Goal: Task Accomplishment & Management: Use online tool/utility

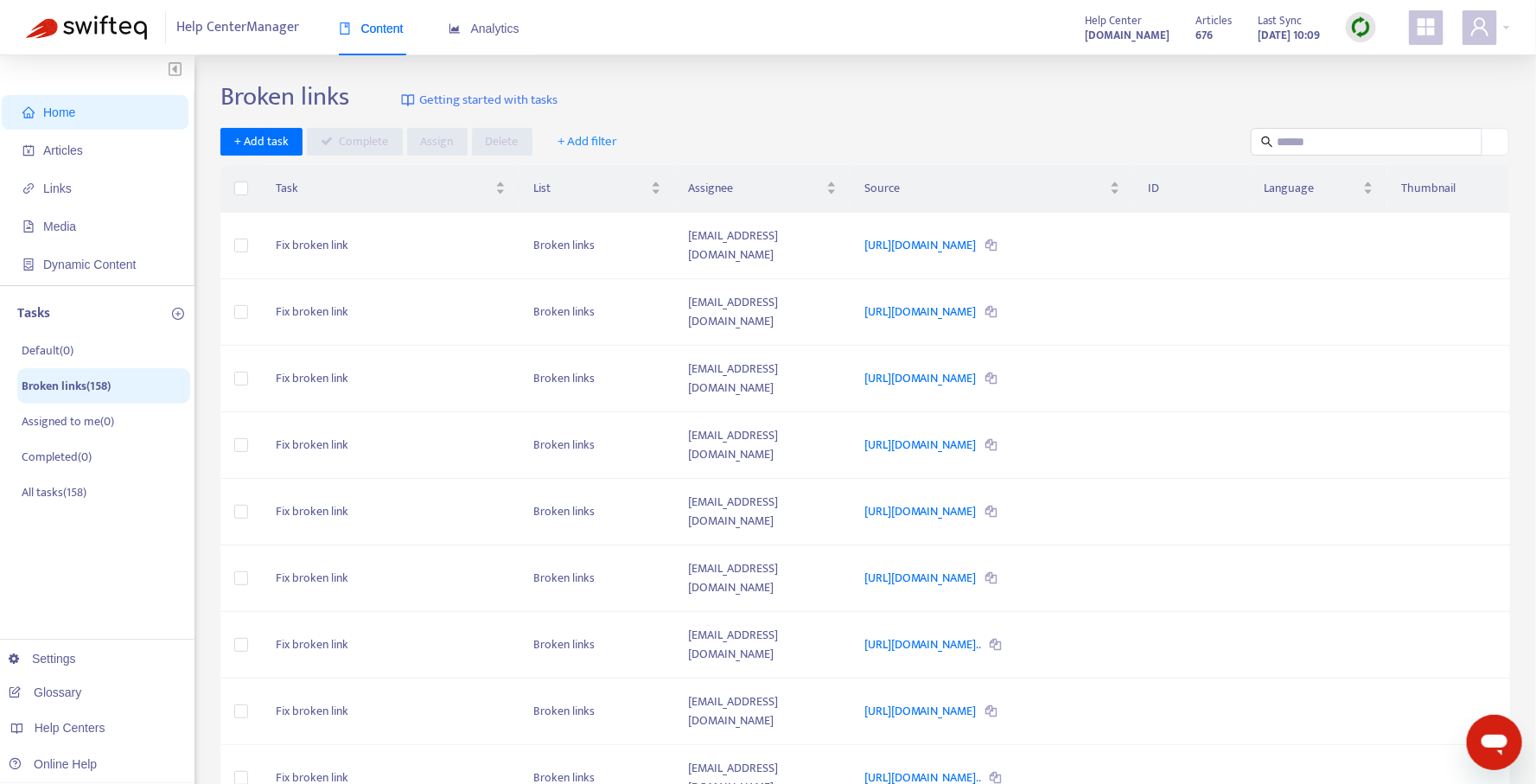
click at [1360, 22] on img at bounding box center [1360, 27] width 21 height 21
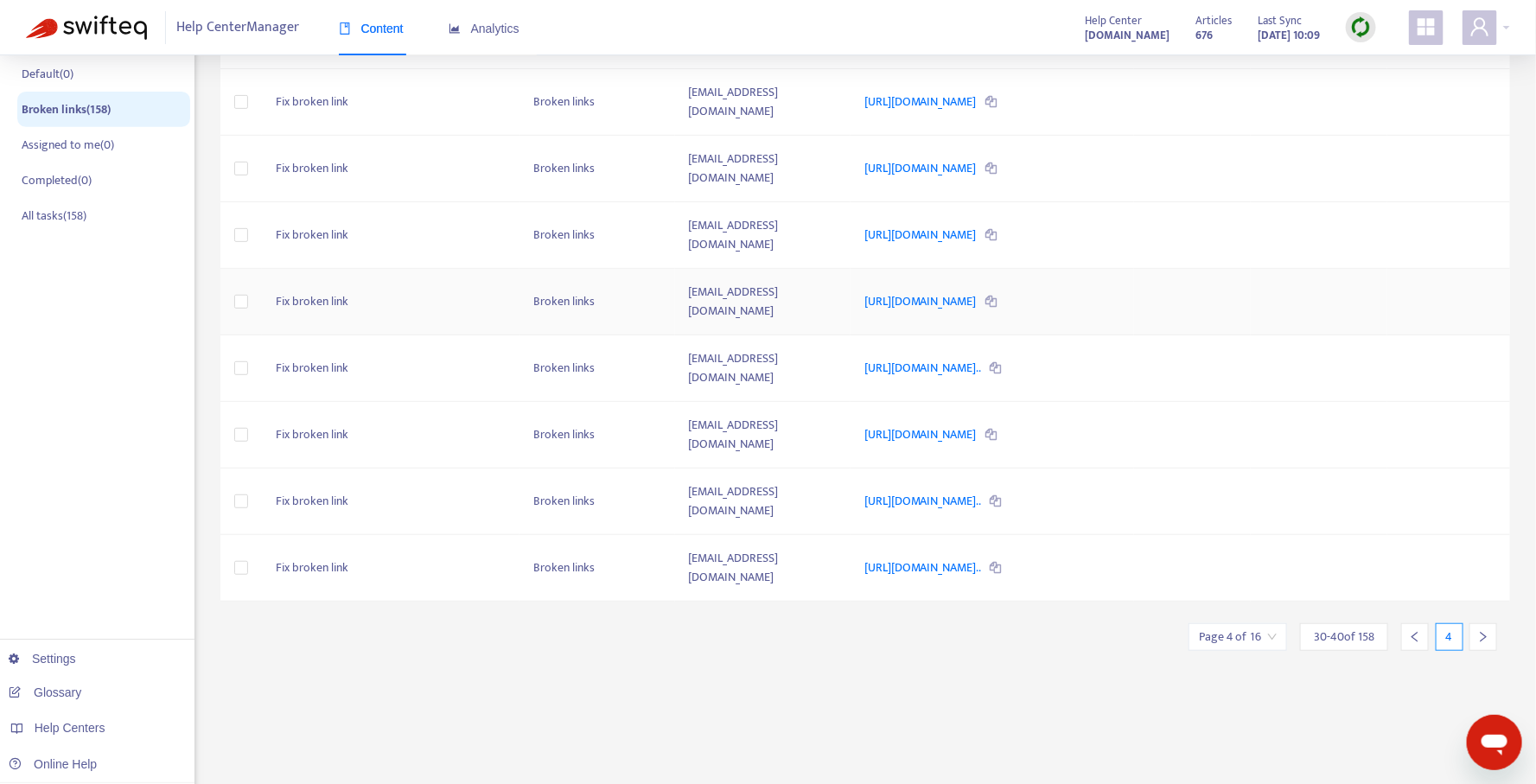
scroll to position [308, 0]
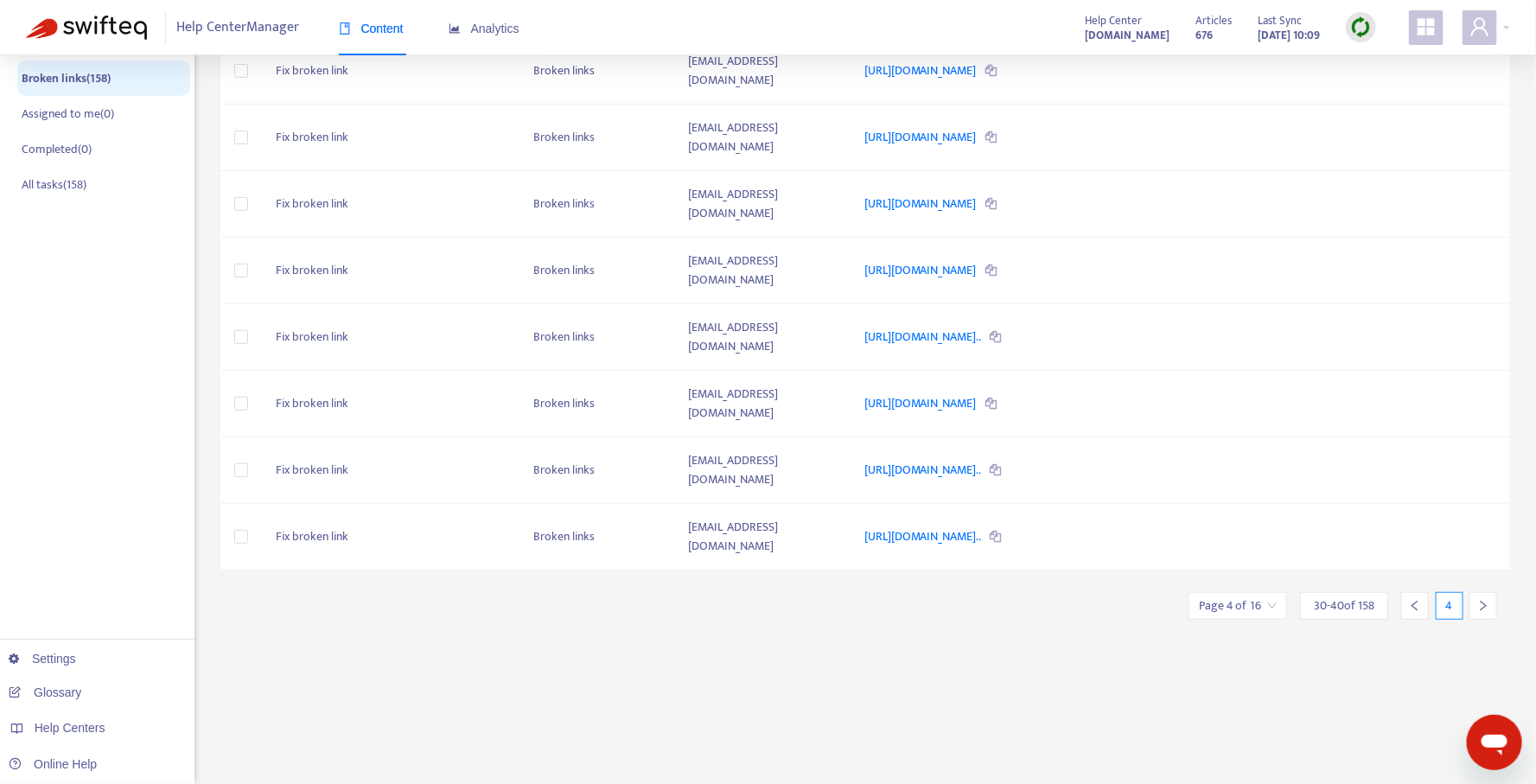
click at [1473, 601] on div at bounding box center [1484, 606] width 28 height 28
click at [1473, 601] on div "Broken links Getting started with tasks + Add task Complete Assign Delete + Add…" at bounding box center [865, 278] width 1289 height 1011
click at [1487, 592] on div at bounding box center [1484, 606] width 28 height 28
click at [1481, 592] on div at bounding box center [1484, 606] width 28 height 28
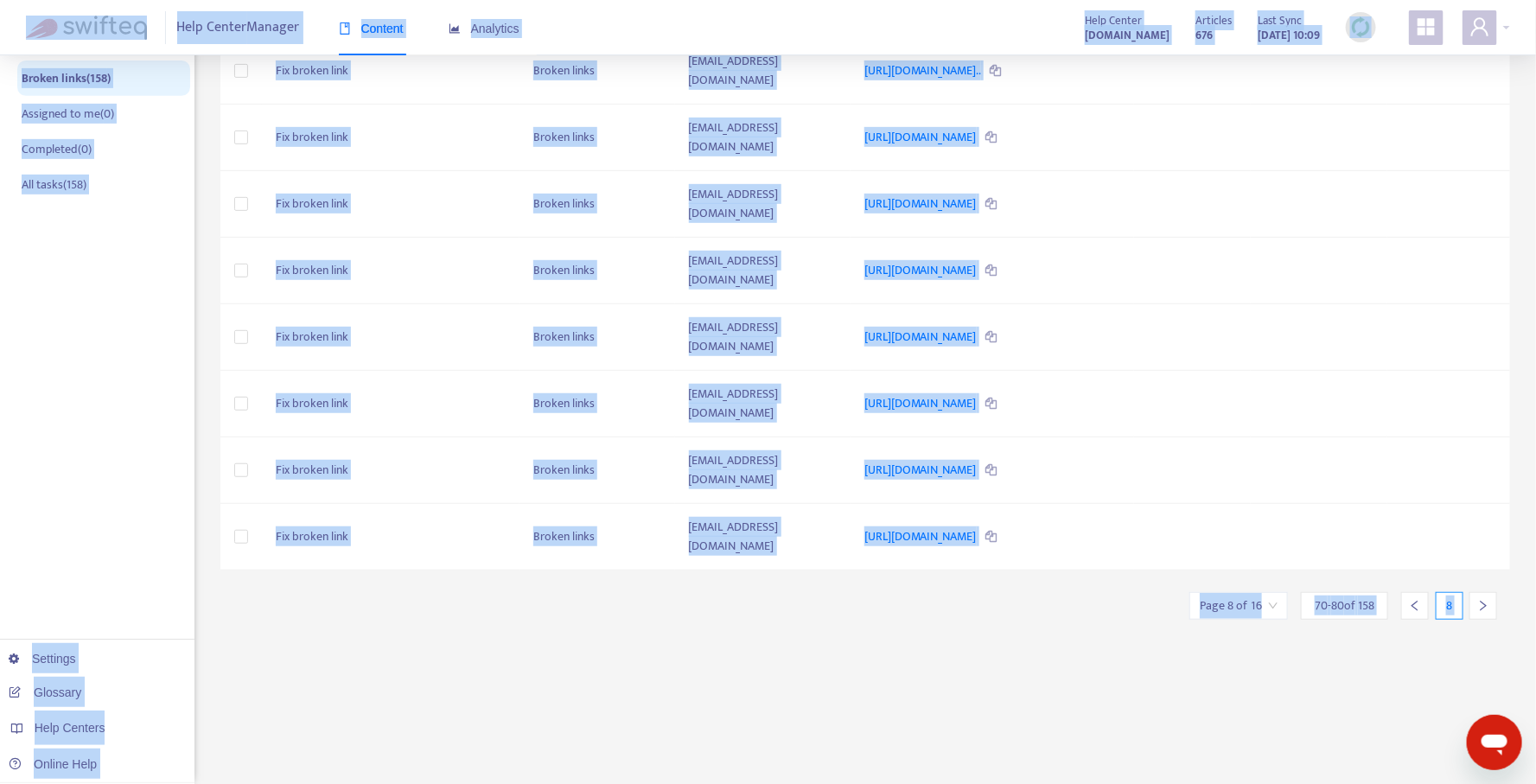
click at [1481, 592] on div at bounding box center [1484, 606] width 28 height 28
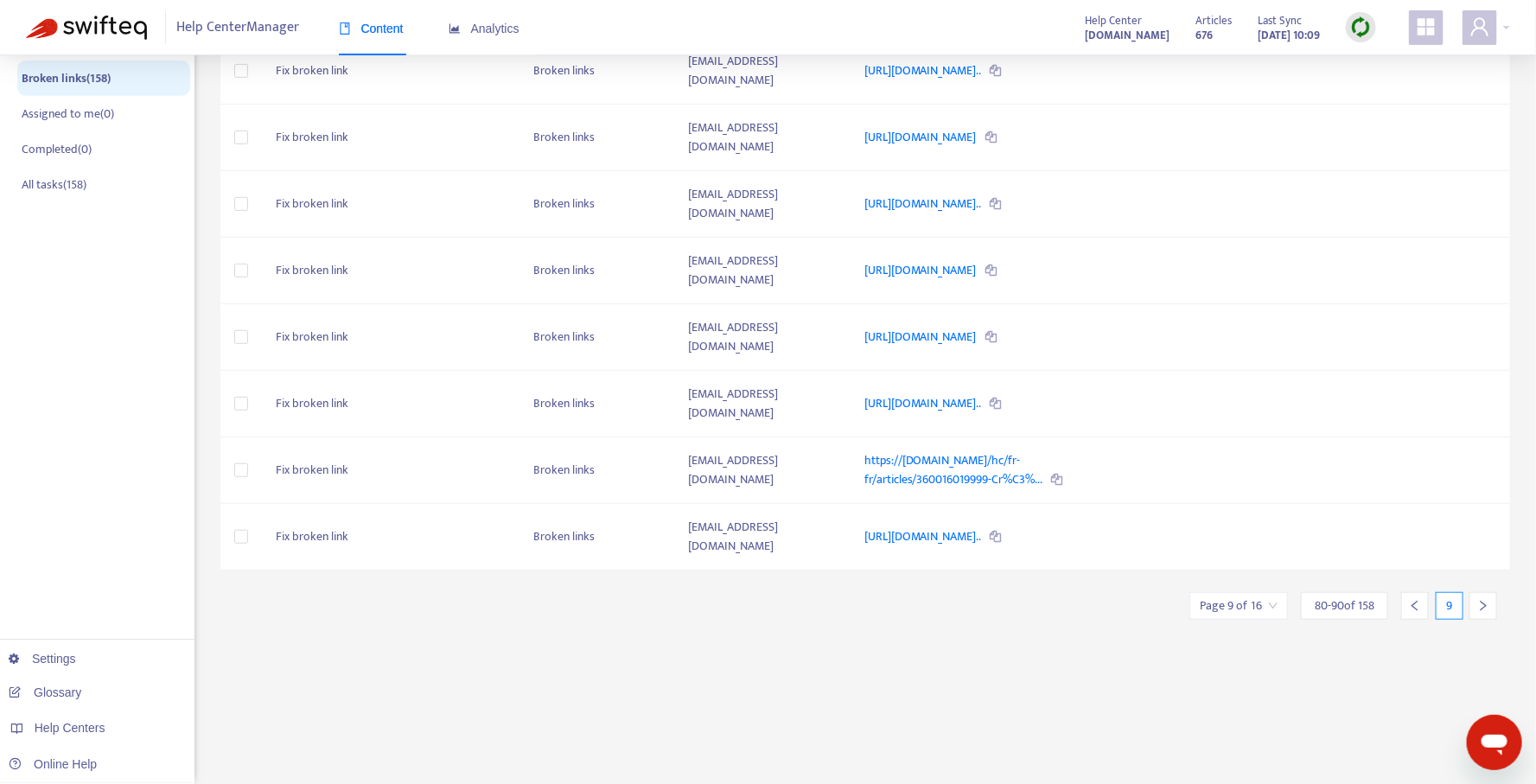
click at [1481, 599] on icon "right" at bounding box center [1483, 605] width 12 height 12
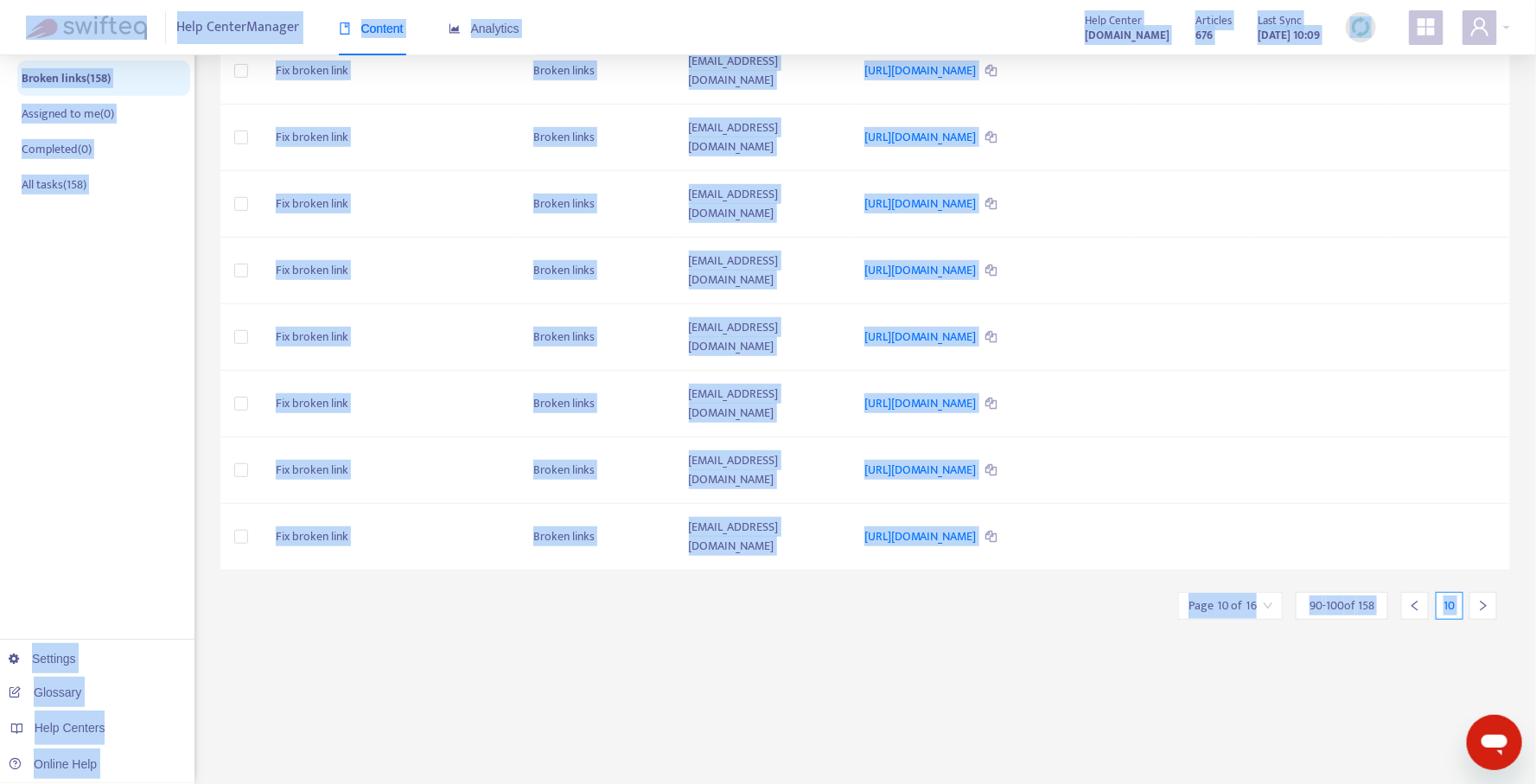
click at [1481, 599] on icon "right" at bounding box center [1483, 605] width 12 height 12
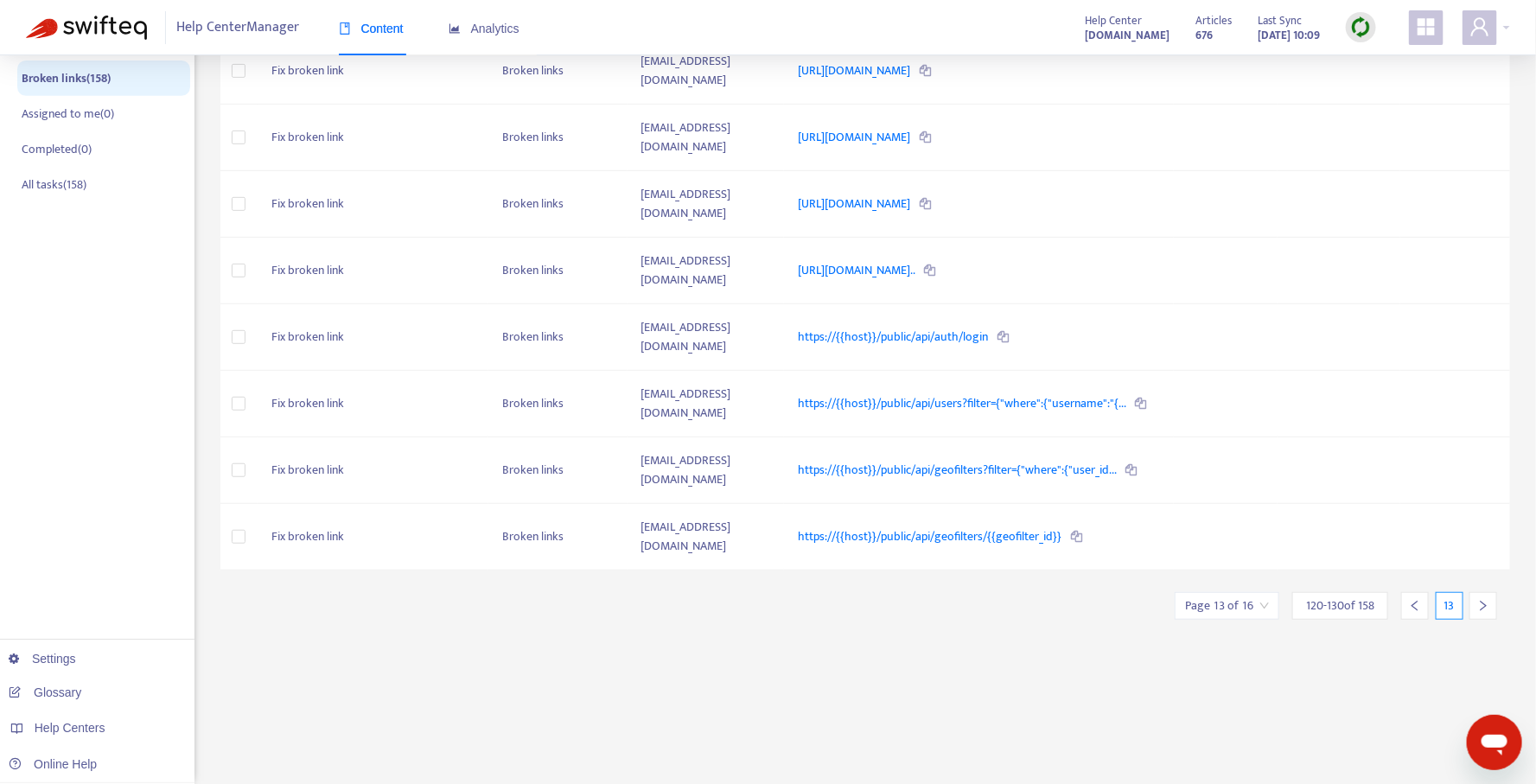
click at [1230, 593] on input "search" at bounding box center [1227, 606] width 84 height 26
click at [1200, 579] on div "Page 13 of 16 120 - 130 of 158 13" at bounding box center [1342, 599] width 335 height 41
click at [1423, 592] on div at bounding box center [1416, 606] width 28 height 28
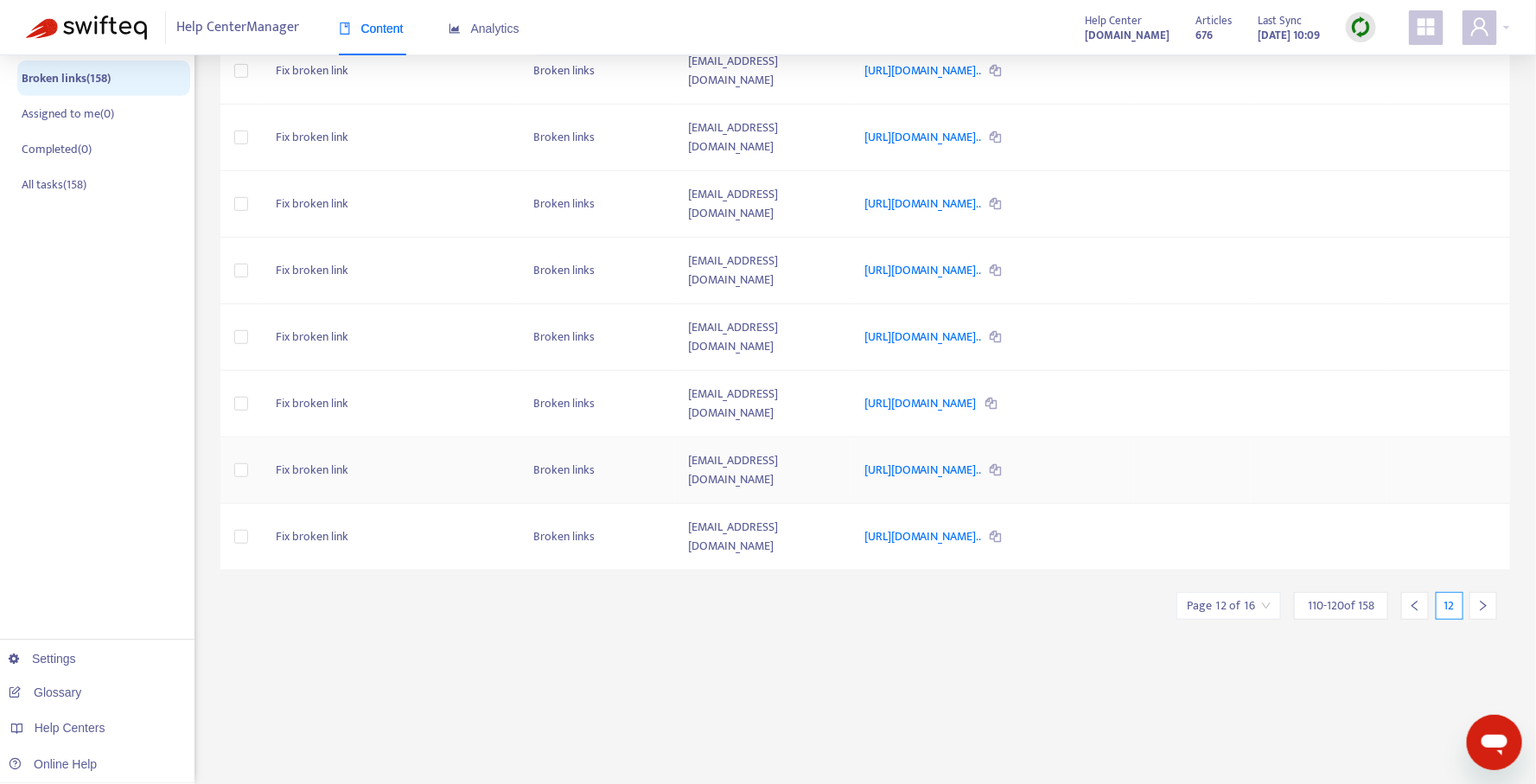
click at [1423, 470] on td at bounding box center [1448, 469] width 122 height 66
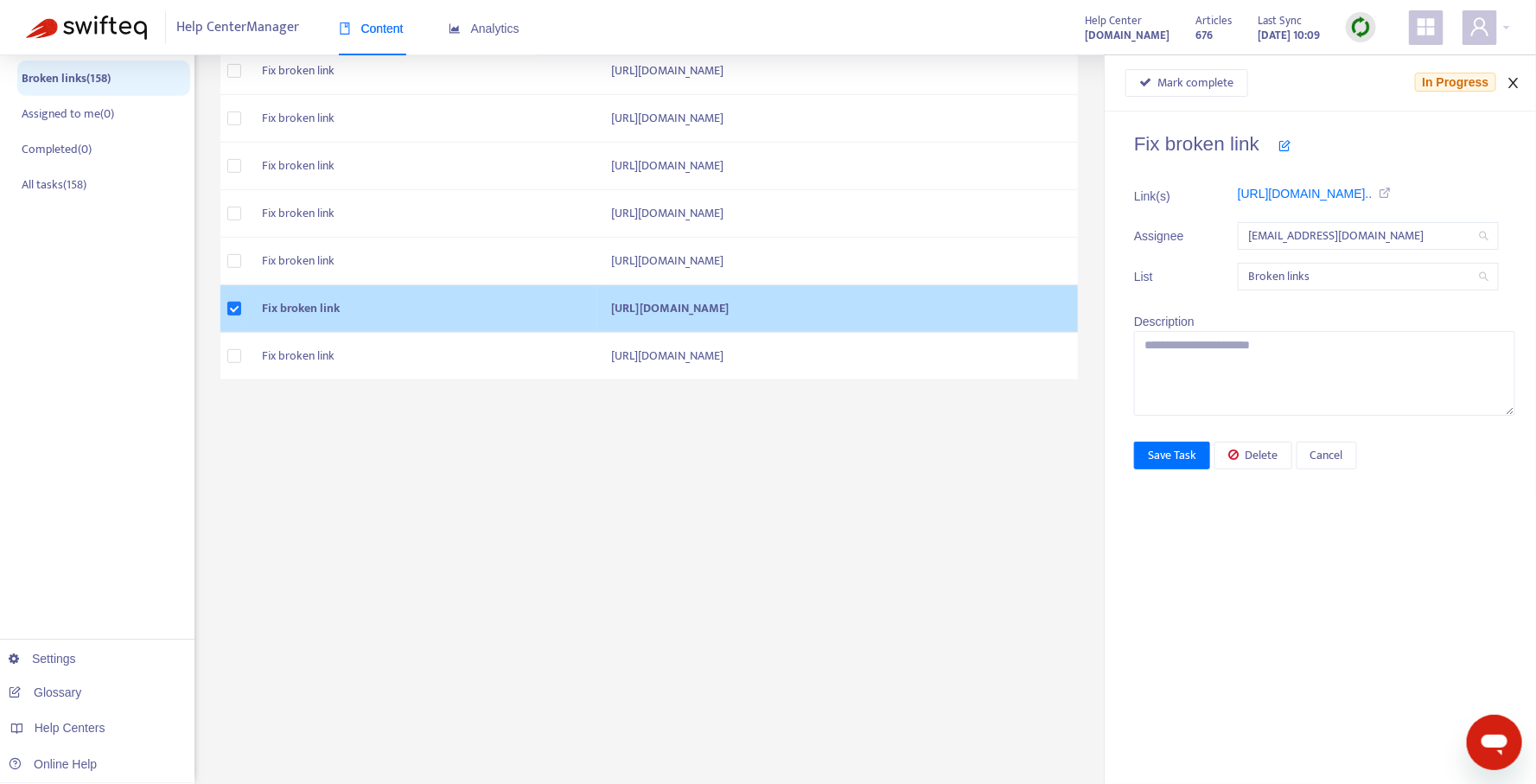
click at [1518, 77] on icon "close" at bounding box center [1514, 82] width 14 height 14
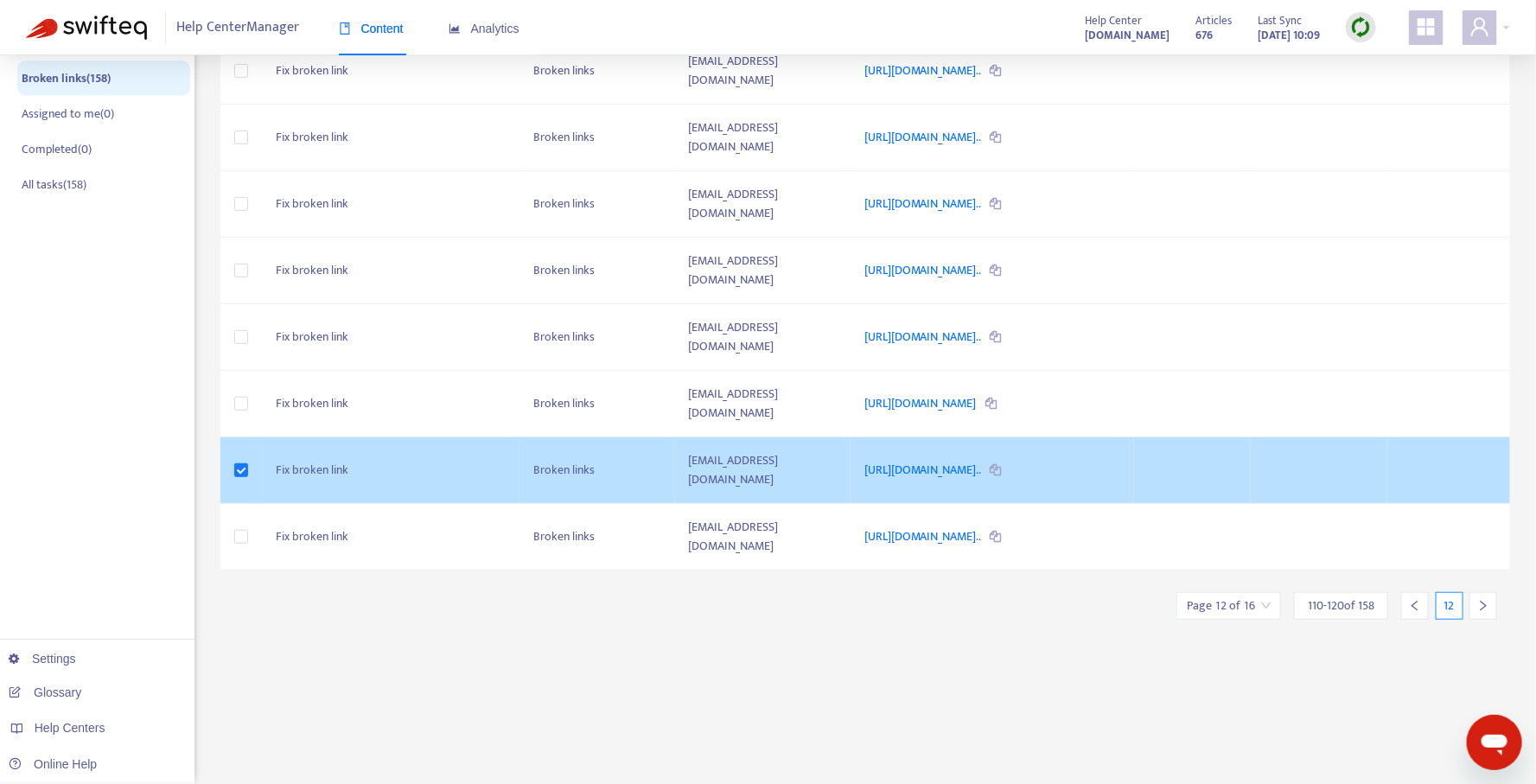
click at [1411, 604] on icon "left" at bounding box center [1415, 605] width 12 height 12
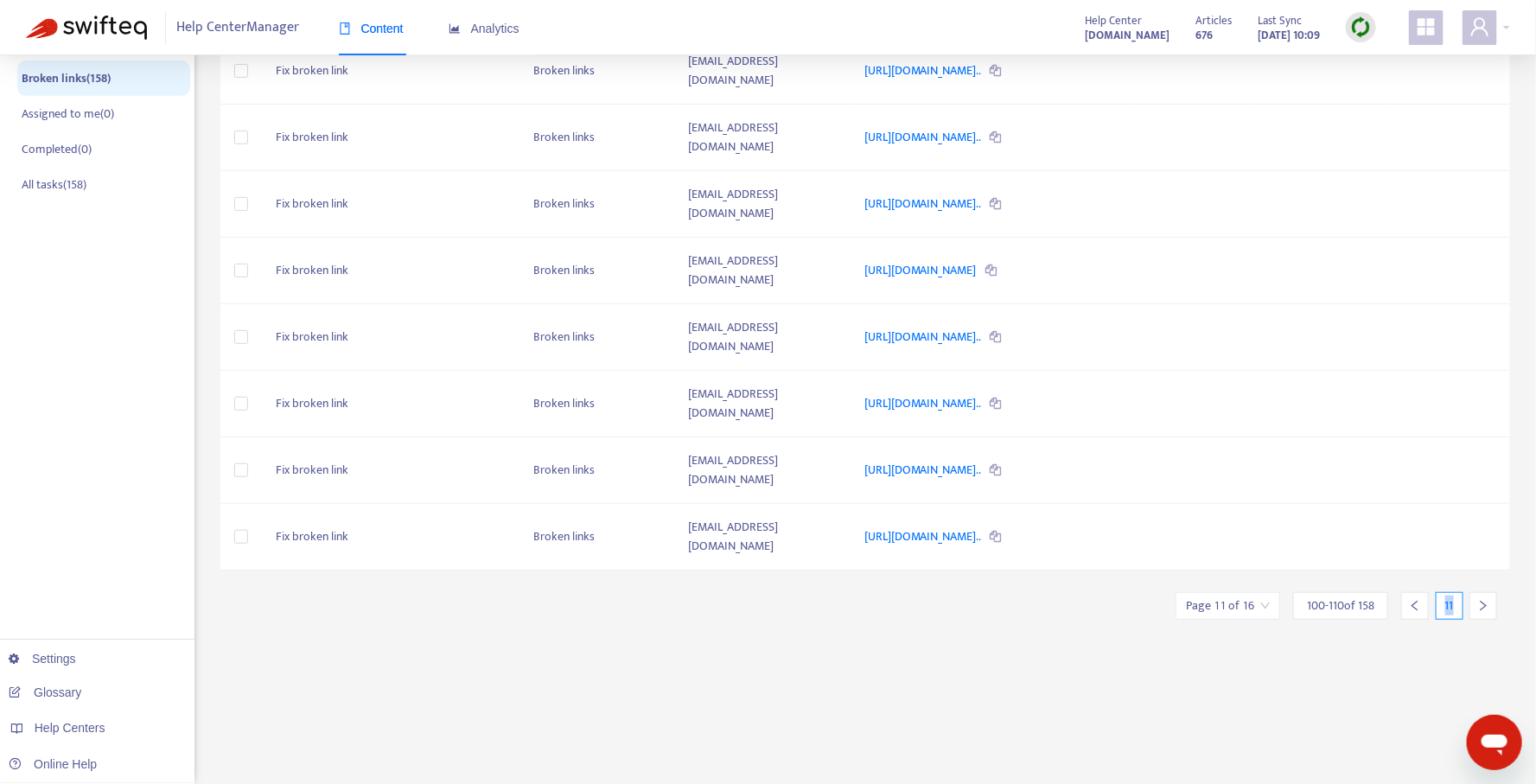
click at [1411, 604] on icon "left" at bounding box center [1415, 605] width 12 height 12
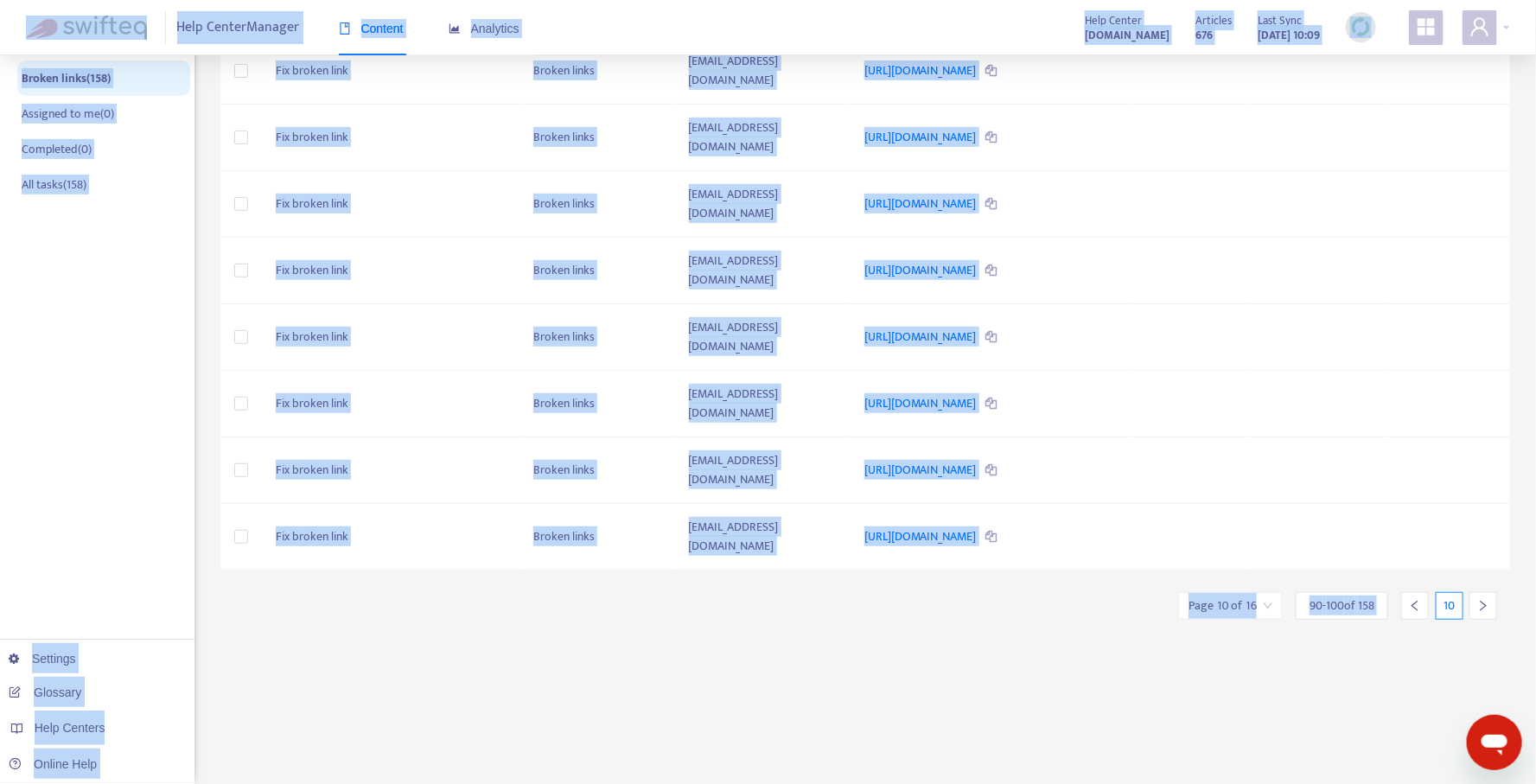
click at [1411, 604] on icon "left" at bounding box center [1415, 605] width 12 height 12
click at [1411, 604] on div "Broken links Getting started with tasks + Add task Complete Assign Delete + Add…" at bounding box center [865, 278] width 1289 height 1011
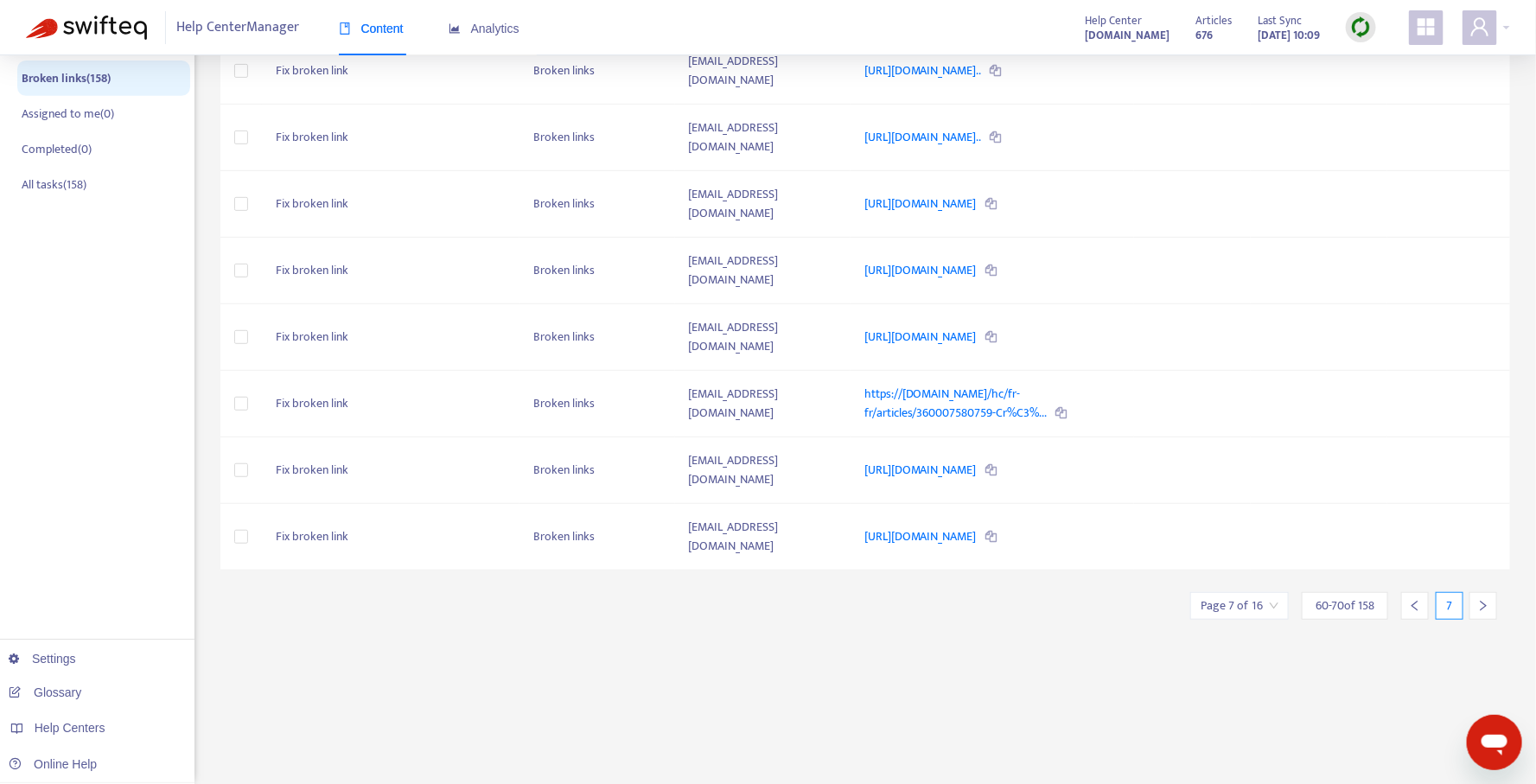
click at [1410, 599] on icon "left" at bounding box center [1415, 605] width 12 height 12
click at [1410, 583] on div "Broken links Getting started with tasks + Add task Complete Assign Delete + Add…" at bounding box center [865, 278] width 1289 height 1011
click at [1413, 600] on icon "left" at bounding box center [1415, 605] width 6 height 10
click at [1413, 608] on icon "left" at bounding box center [1415, 605] width 12 height 12
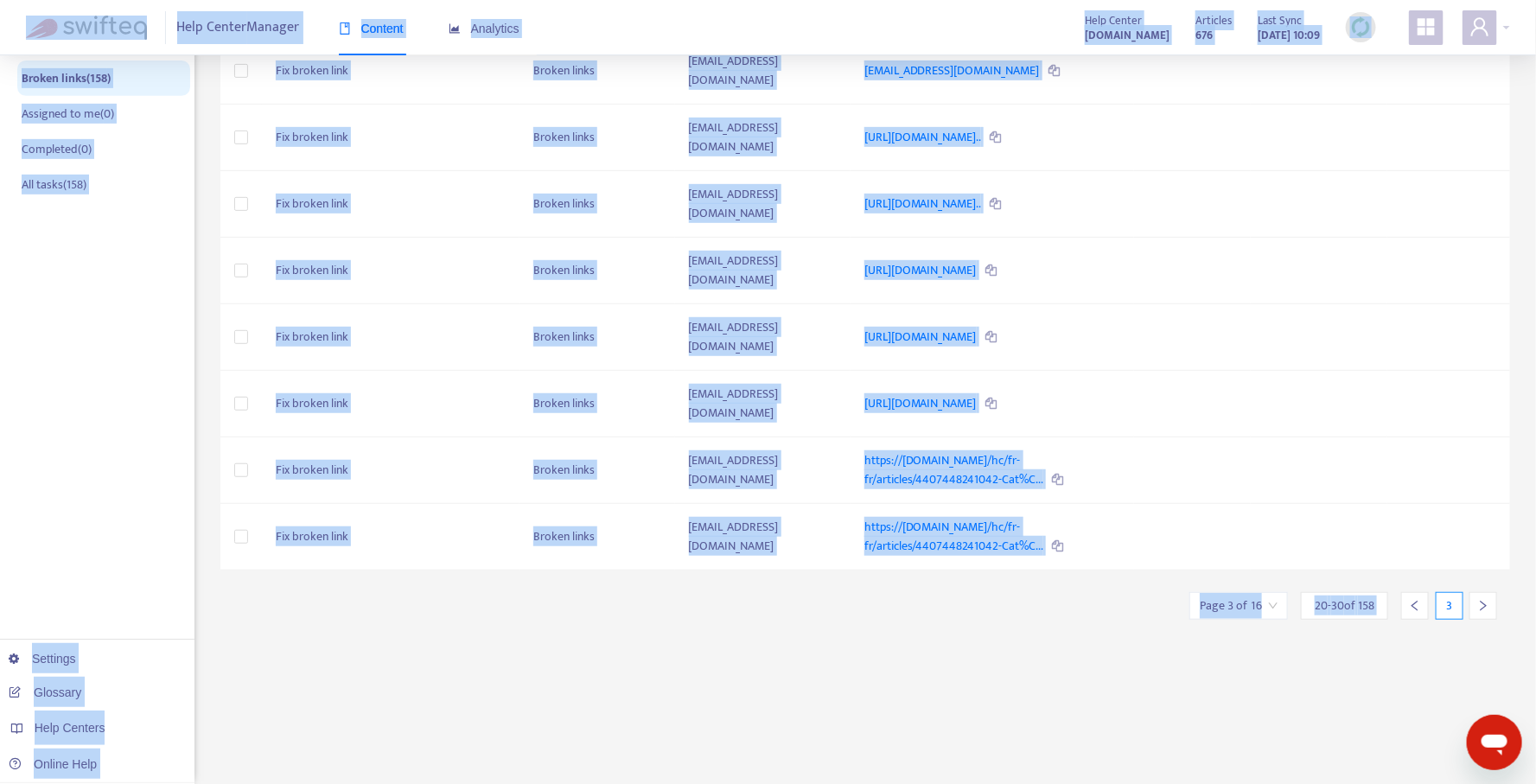
click at [1413, 608] on div "Broken links Getting started with tasks + Add task Complete Assign Delete + Add…" at bounding box center [865, 278] width 1289 height 1011
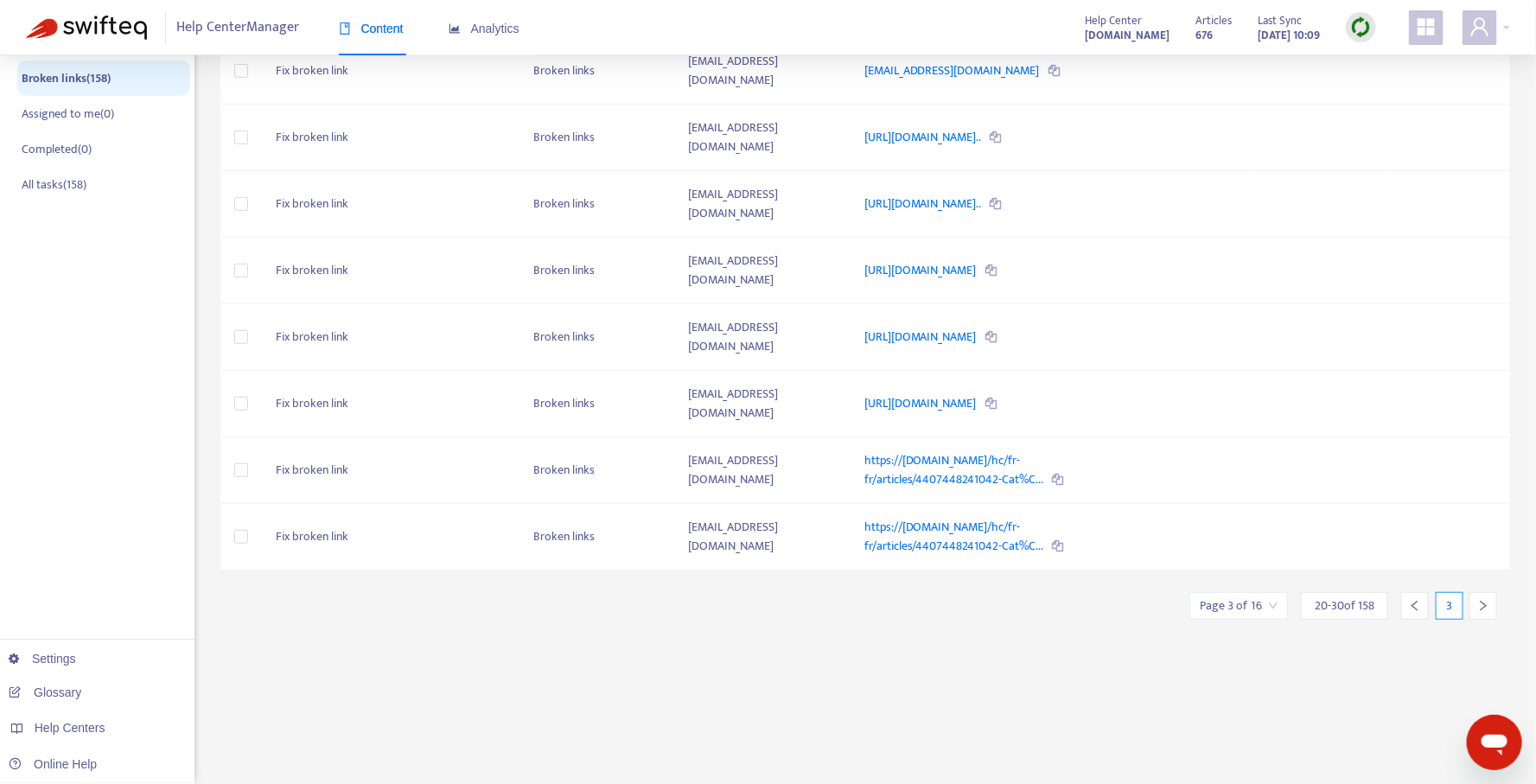
click at [1412, 599] on icon "left" at bounding box center [1415, 605] width 12 height 12
click at [1418, 599] on icon "left" at bounding box center [1415, 605] width 12 height 12
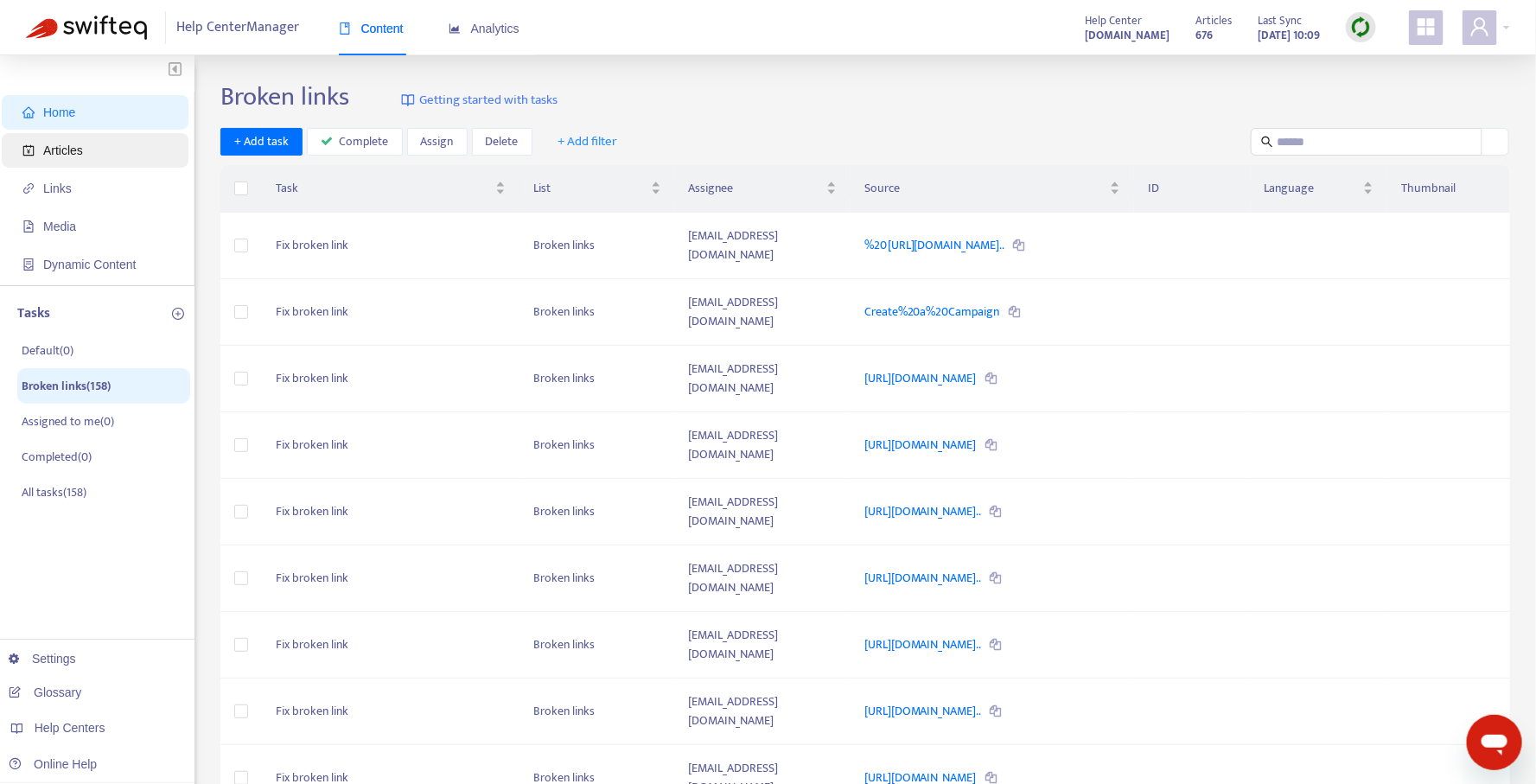
click at [77, 146] on span "Articles" at bounding box center [63, 150] width 40 height 14
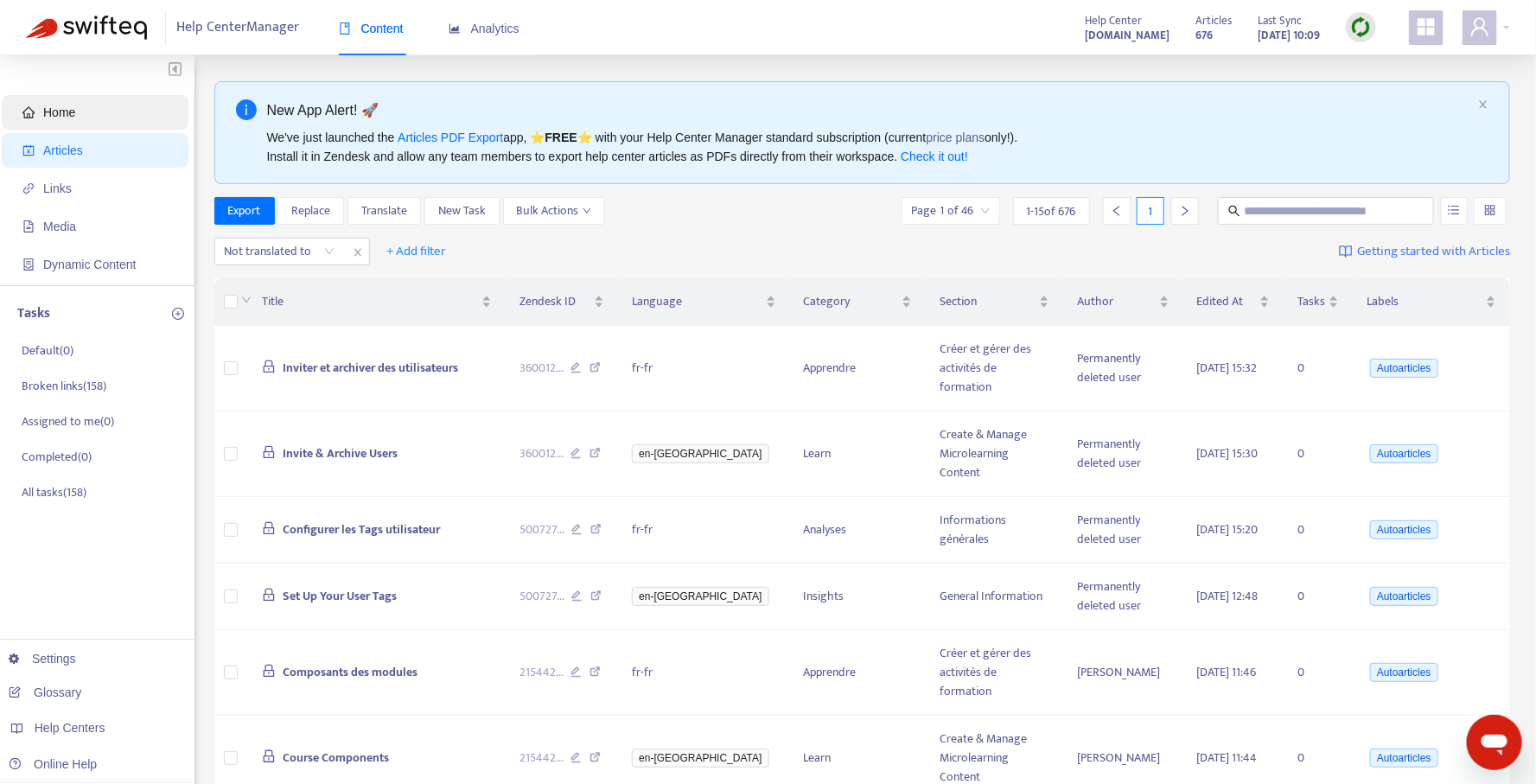
click at [110, 117] on span "Home" at bounding box center [98, 112] width 152 height 35
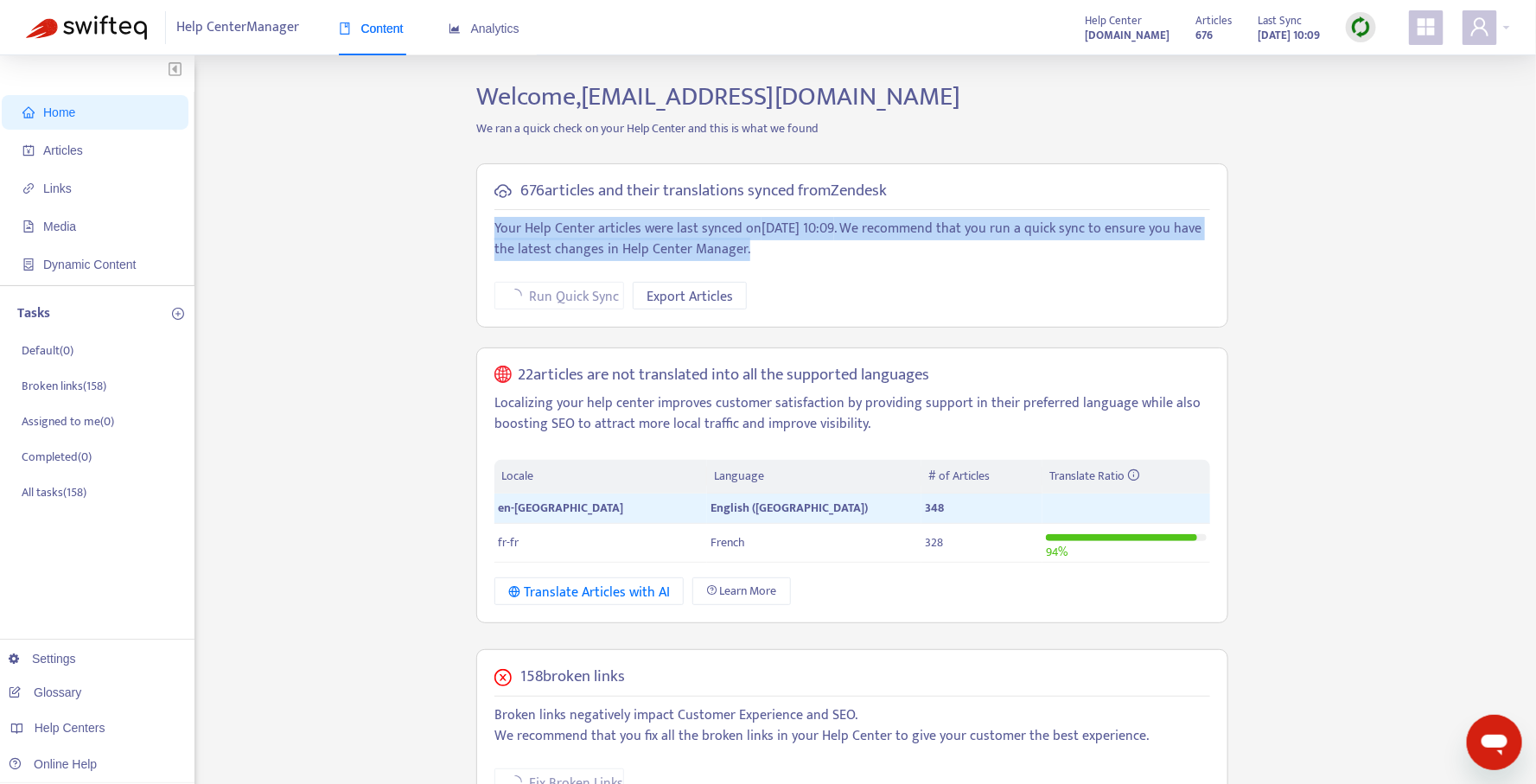
drag, startPoint x: 492, startPoint y: 217, endPoint x: 774, endPoint y: 243, distance: 283.2
click at [772, 243] on div "676 articles and their translations synced from Zendesk Your Help Center articl…" at bounding box center [852, 245] width 752 height 165
click at [774, 243] on p "Your Help Center articles were last synced on [DATE] 10:09 . We recommend that …" at bounding box center [853, 239] width 715 height 41
drag, startPoint x: 754, startPoint y: 227, endPoint x: 754, endPoint y: 251, distance: 24.0
click at [754, 250] on p "Your Help Center articles were last synced on [DATE] 10:09 . We recommend that …" at bounding box center [853, 239] width 715 height 41
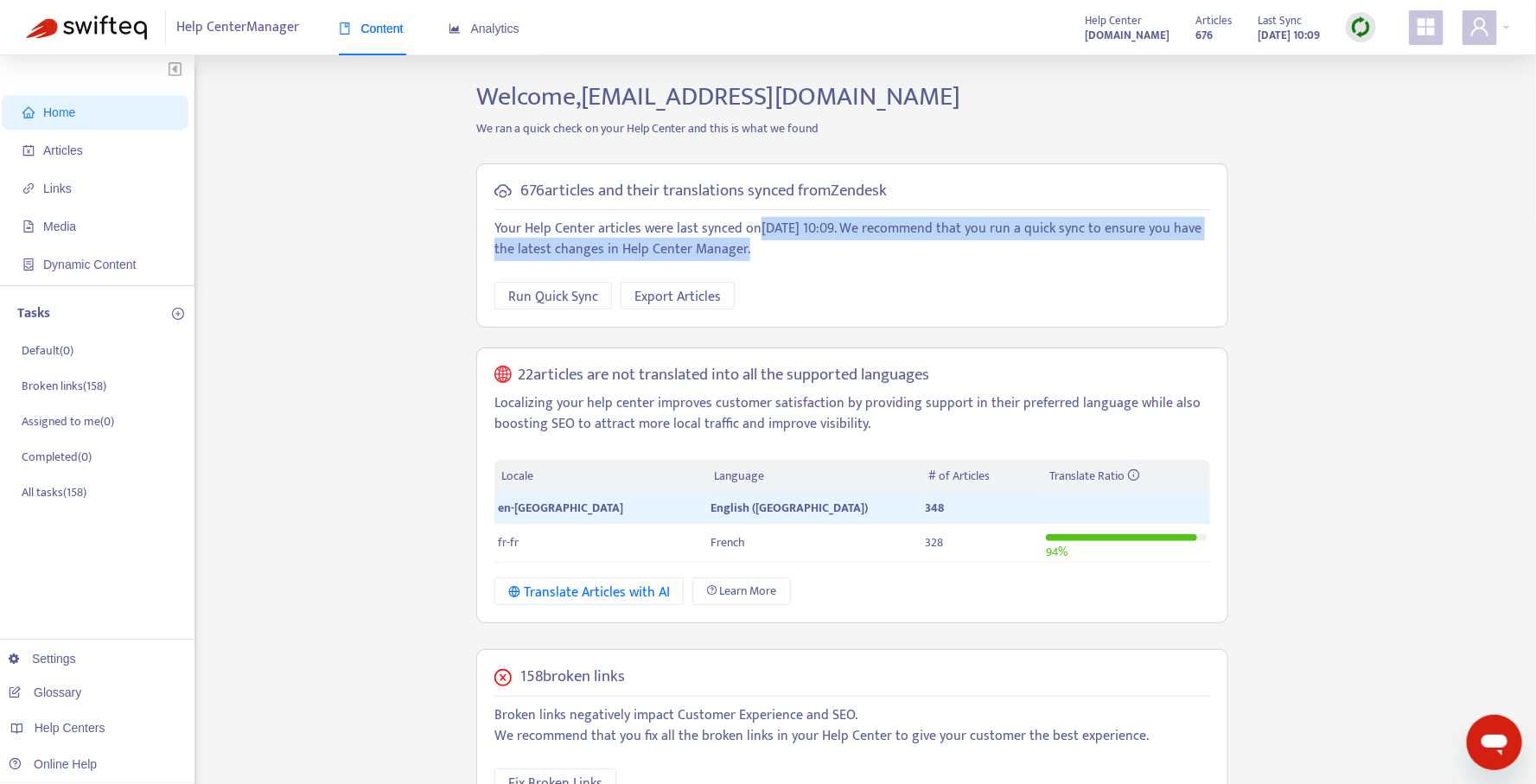
click at [754, 251] on p "Your Help Center articles were last synced on [DATE] 10:09 . We recommend that …" at bounding box center [853, 239] width 715 height 41
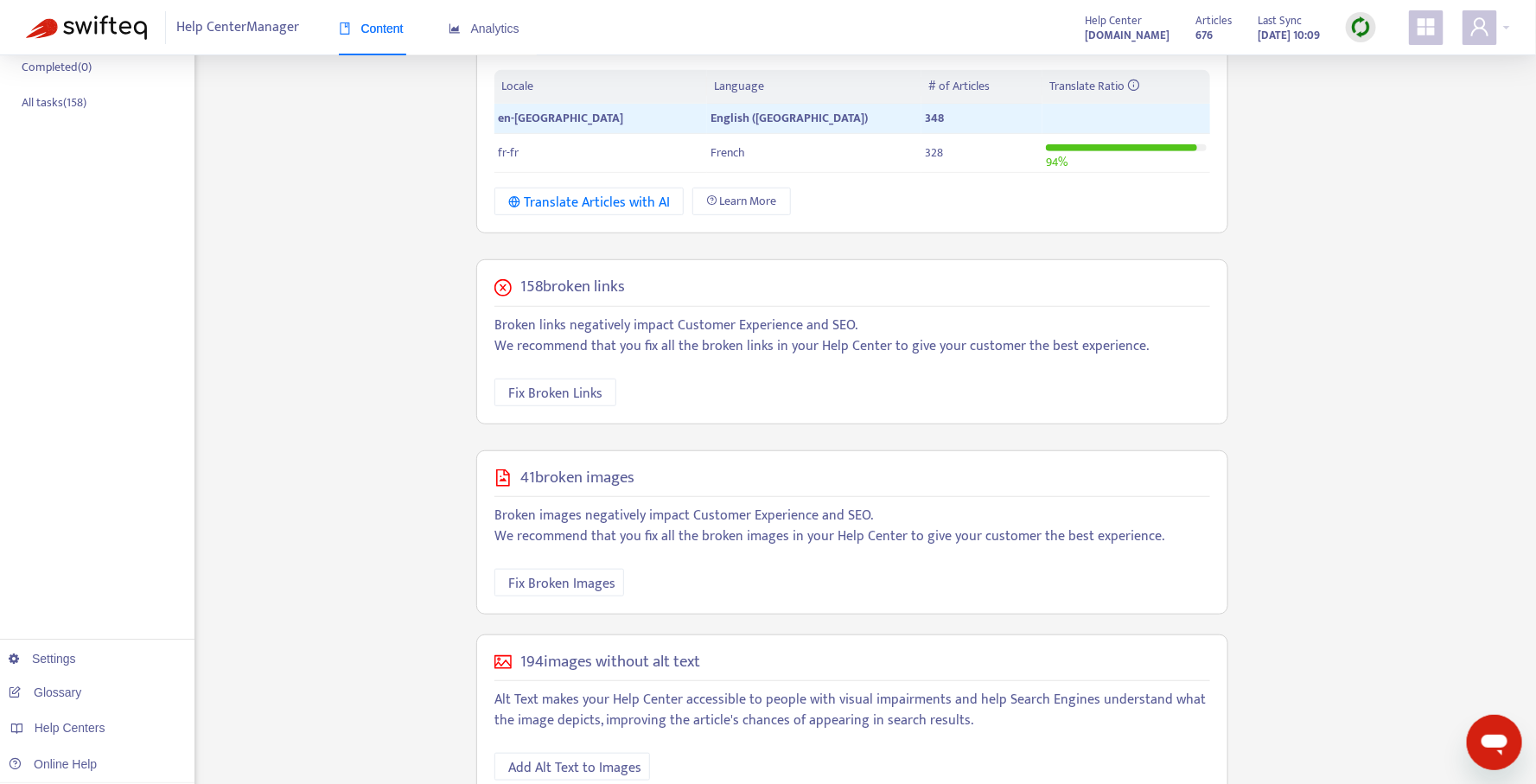
scroll to position [426, 0]
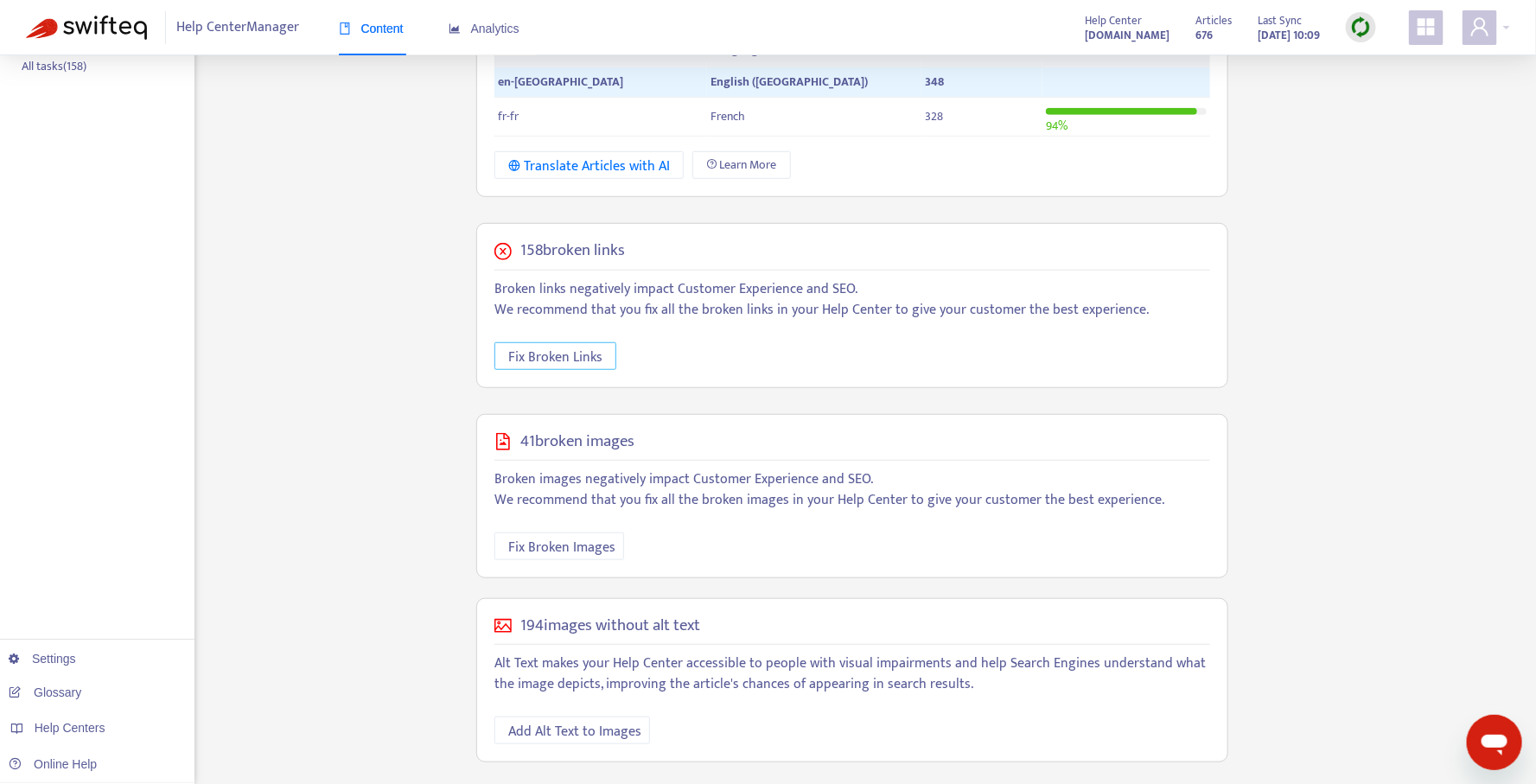
click at [553, 355] on span "Fix Broken Links" at bounding box center [555, 357] width 94 height 21
